Goal: Task Accomplishment & Management: Check status

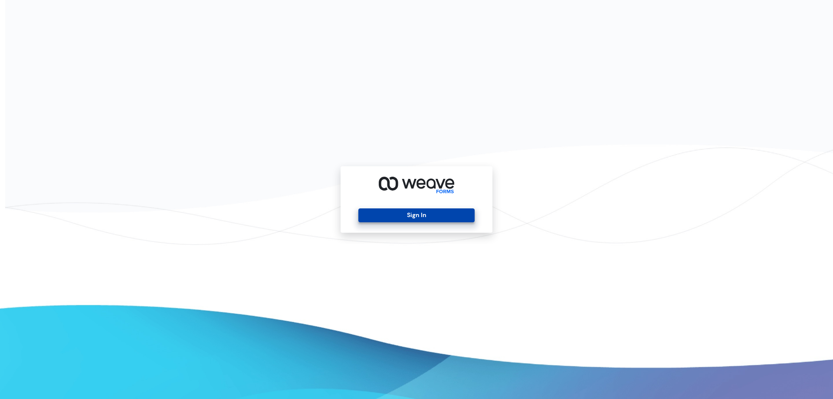
click at [432, 218] on button "Sign In" at bounding box center [416, 215] width 116 height 14
